Goal: Find specific page/section: Find specific page/section

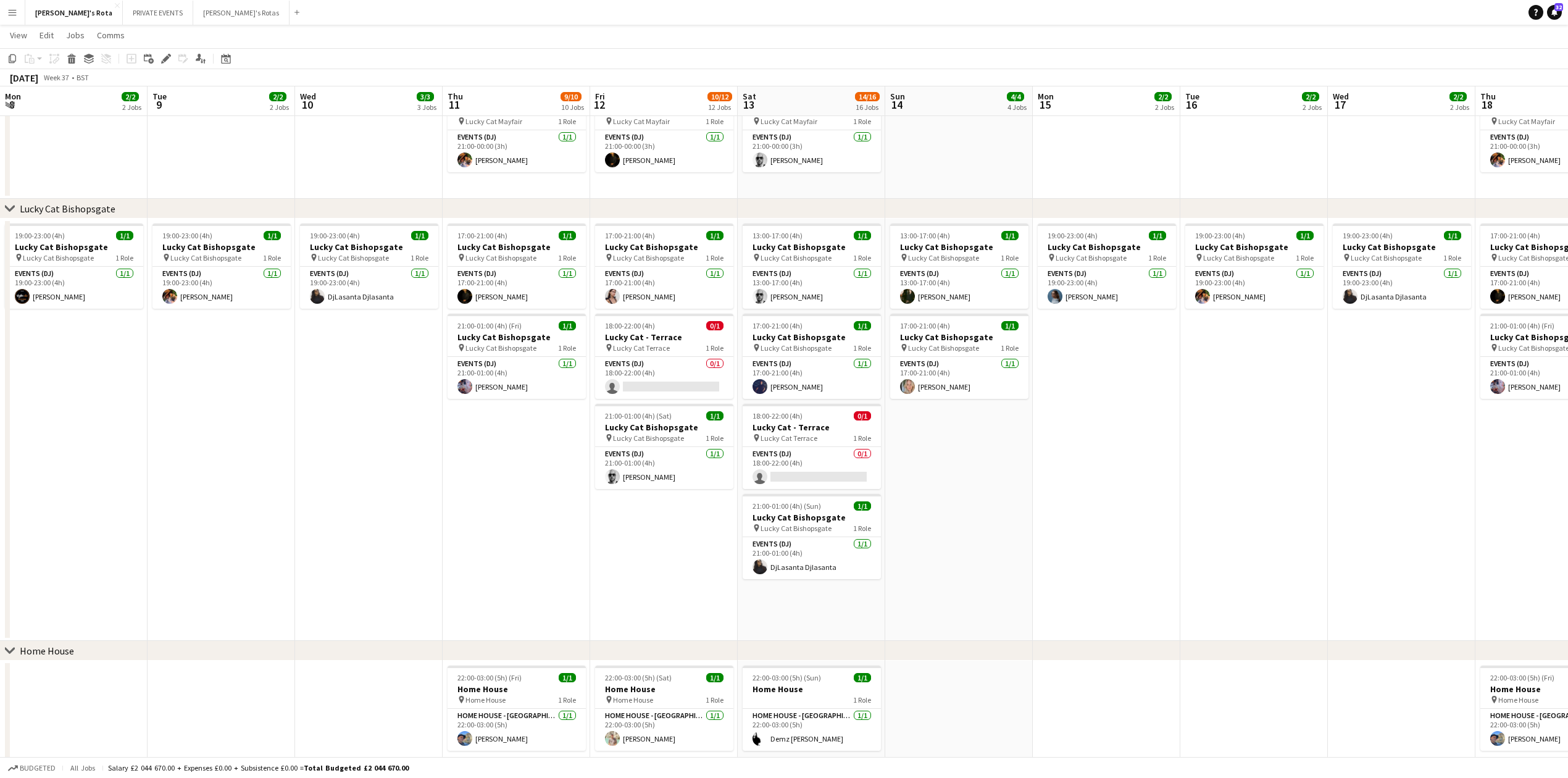
scroll to position [0, 475]
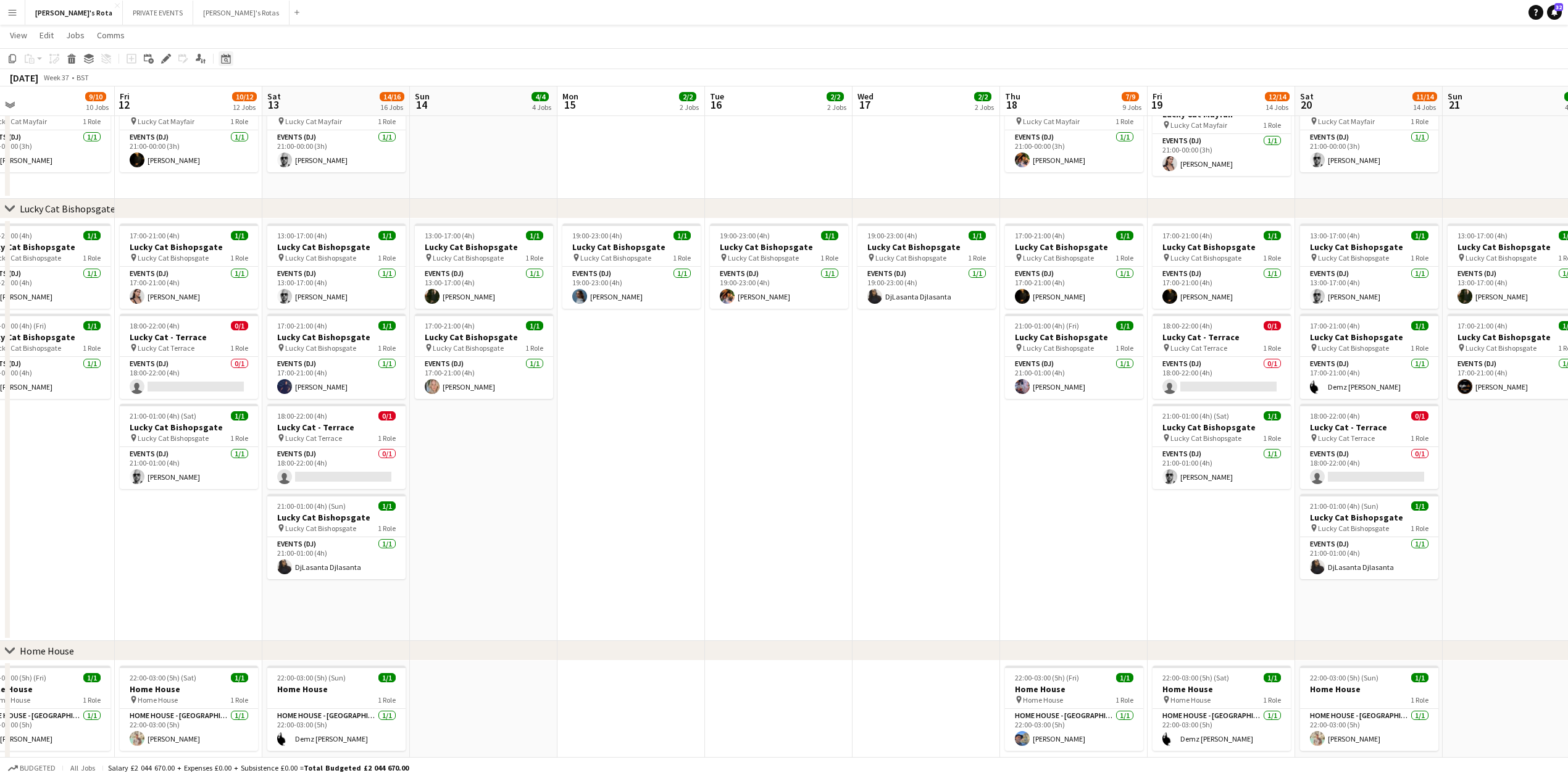
click at [223, 60] on icon "Date picker" at bounding box center [226, 58] width 10 height 10
click at [304, 238] on button "[DATE]" at bounding box center [313, 239] width 35 height 20
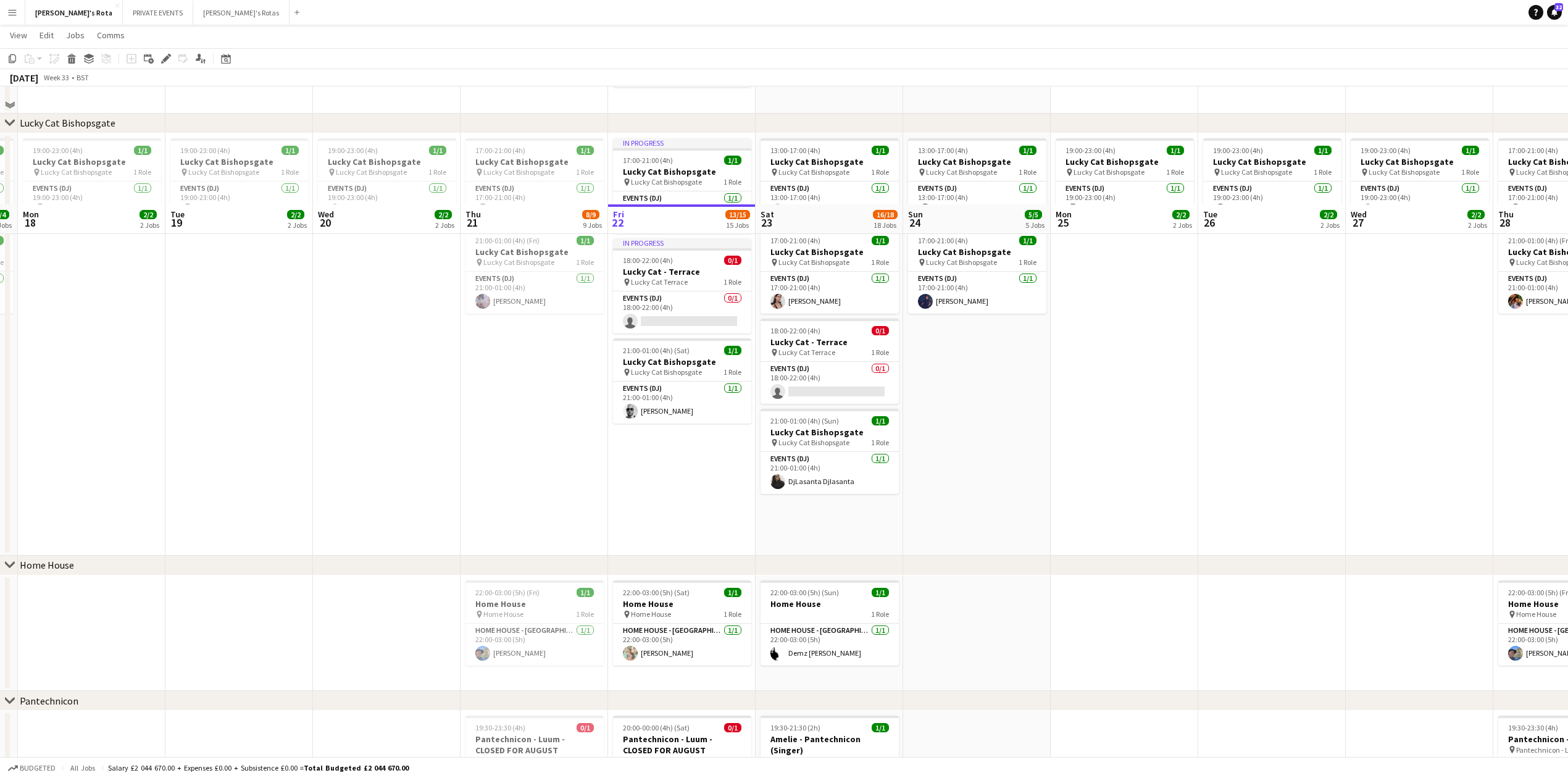
scroll to position [988, 0]
